Goal: Find contact information: Find contact information

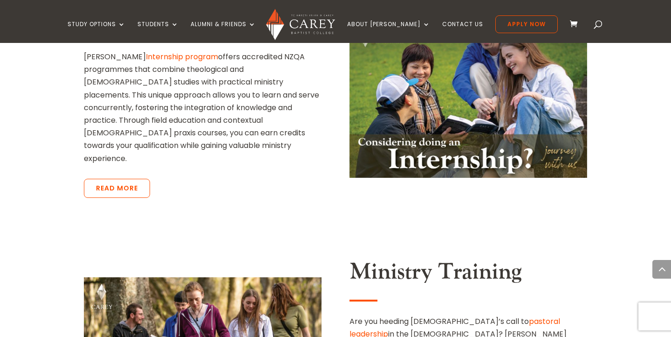
scroll to position [2489, 0]
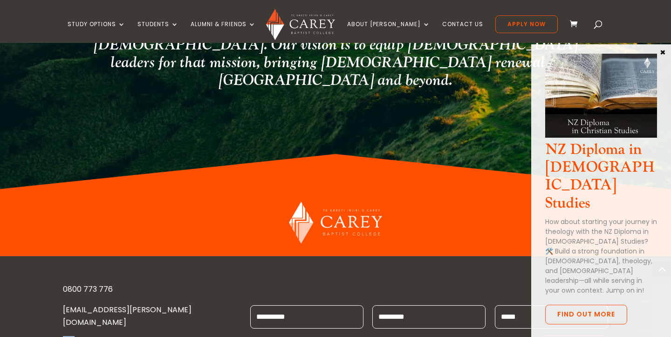
drag, startPoint x: 65, startPoint y: 245, endPoint x: 127, endPoint y: 252, distance: 62.0
drag, startPoint x: 112, startPoint y: 269, endPoint x: 66, endPoint y: 238, distance: 55.9
copy p "[STREET_ADDRESS][PERSON_NAME]"
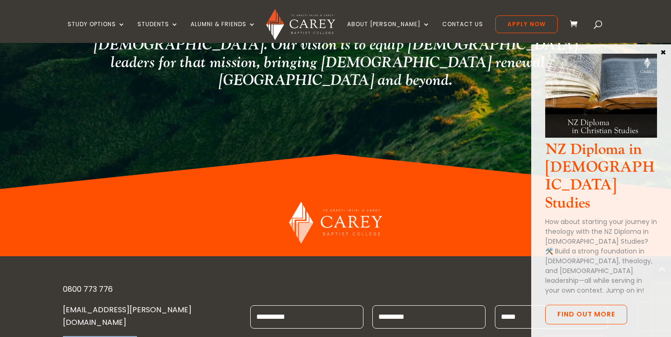
click at [664, 52] on button "×" at bounding box center [663, 52] width 9 height 8
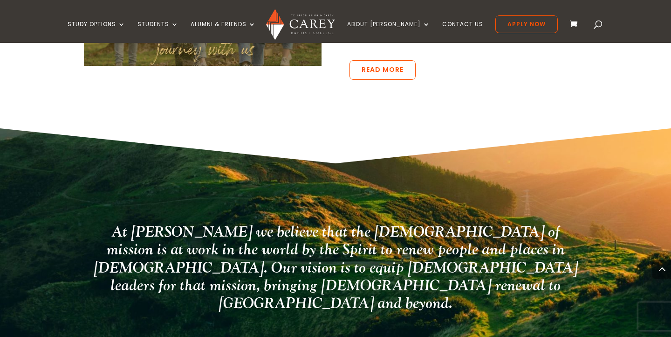
scroll to position [2219, 0]
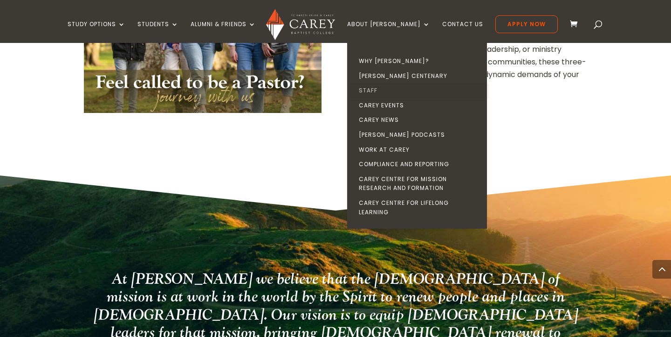
click at [385, 88] on link "Staff" at bounding box center [420, 90] width 140 height 15
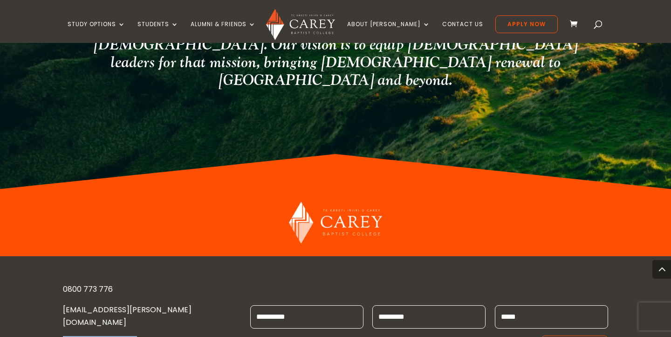
scroll to position [2486, 0]
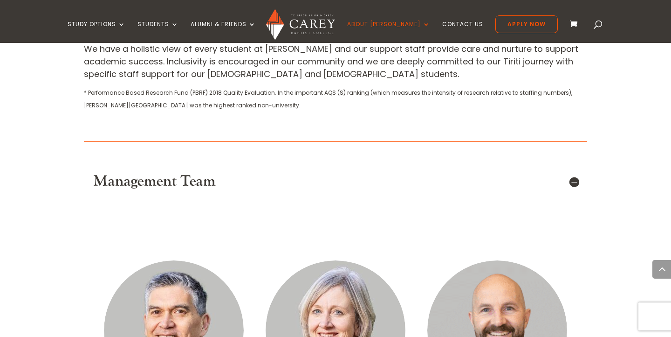
scroll to position [502, 0]
